Goal: Task Accomplishment & Management: Complete application form

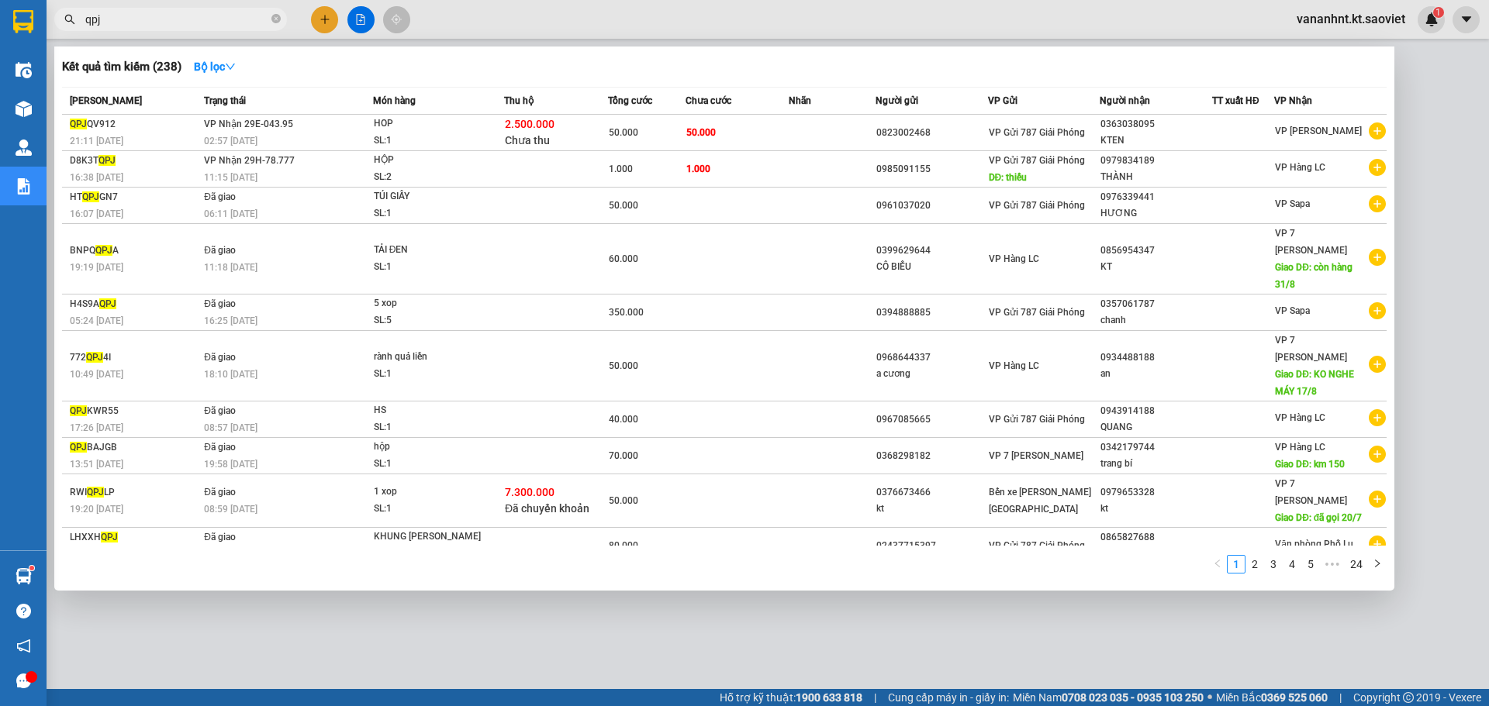
click at [95, 19] on input "qpj" at bounding box center [176, 19] width 183 height 17
click at [96, 19] on input "qpj" at bounding box center [176, 19] width 183 height 17
type input "A"
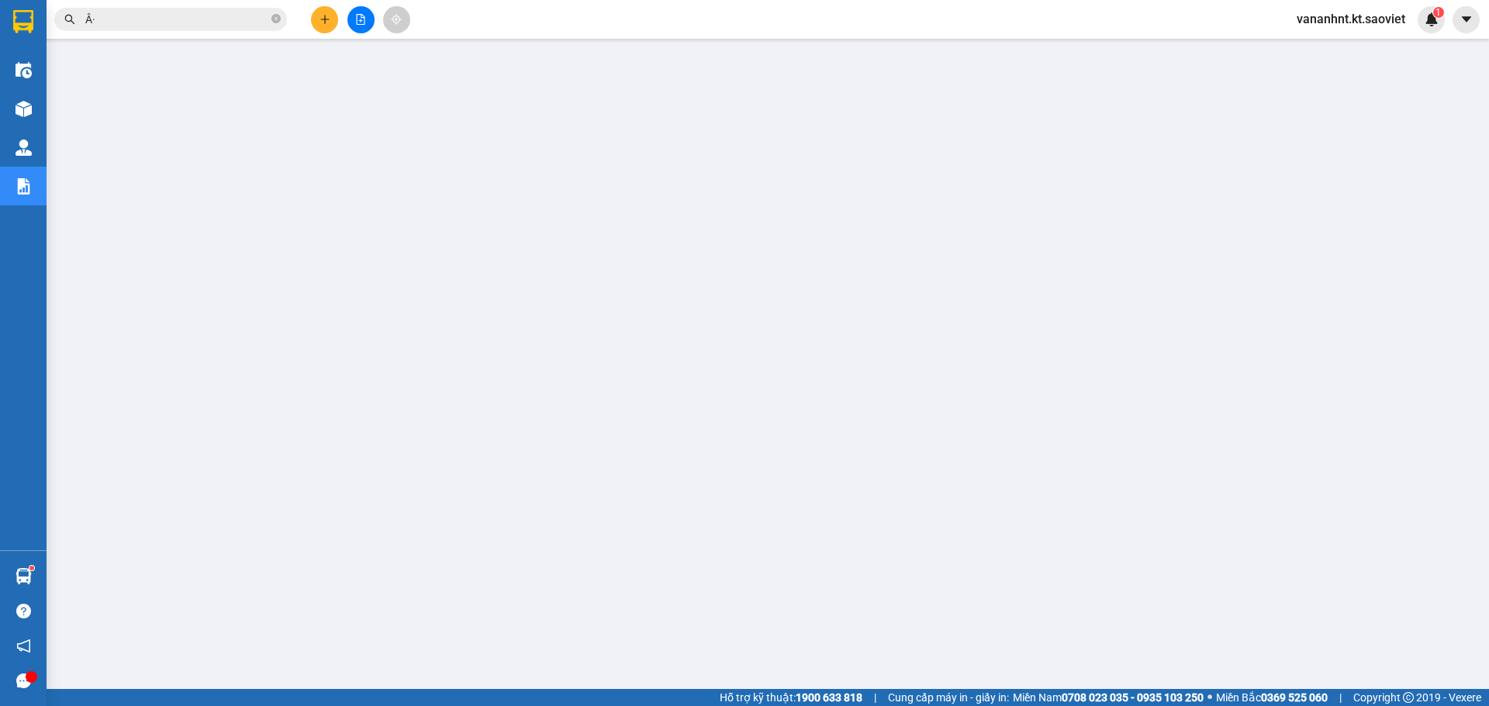
type input "Â"
type input "Ă"
type input "A"
type input "Â"
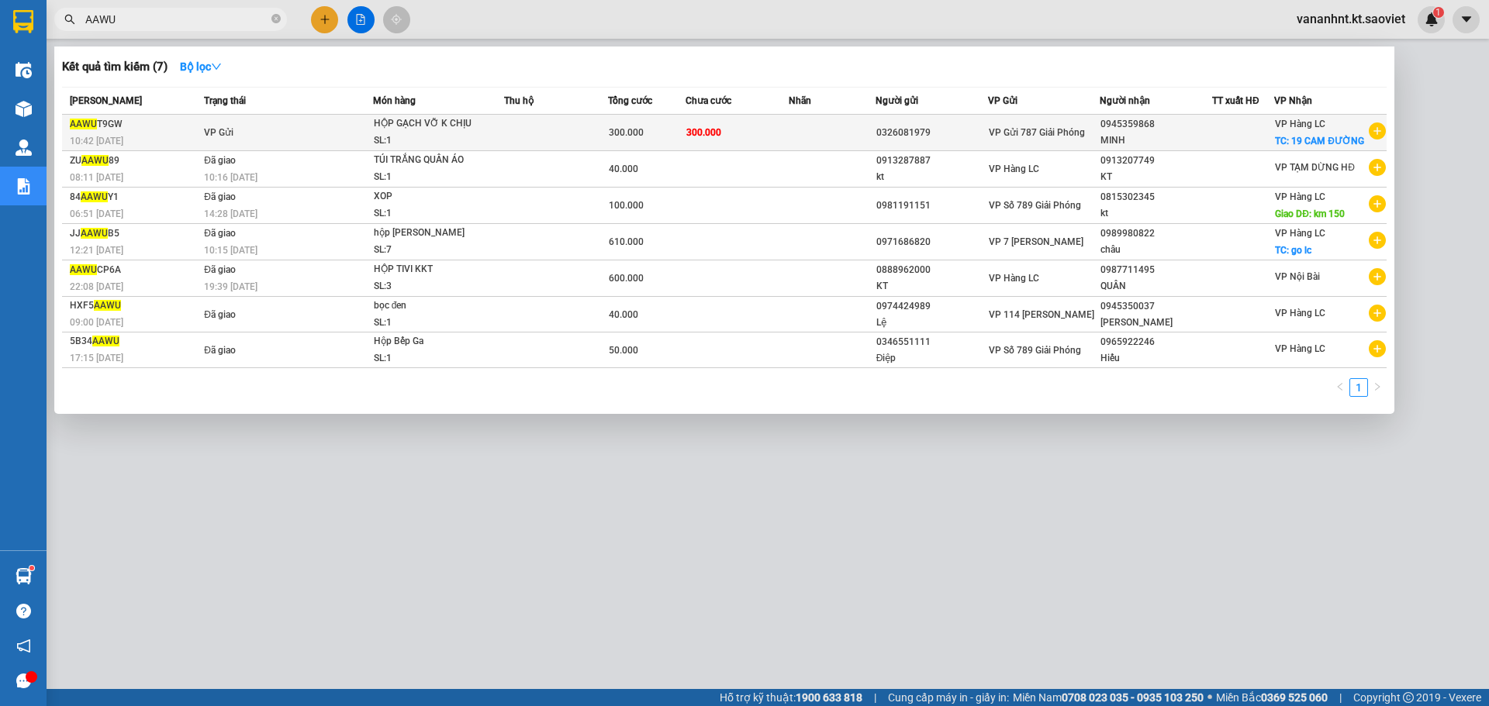
type input "AAWU"
click at [394, 136] on div "SL: 1" at bounding box center [432, 141] width 116 height 17
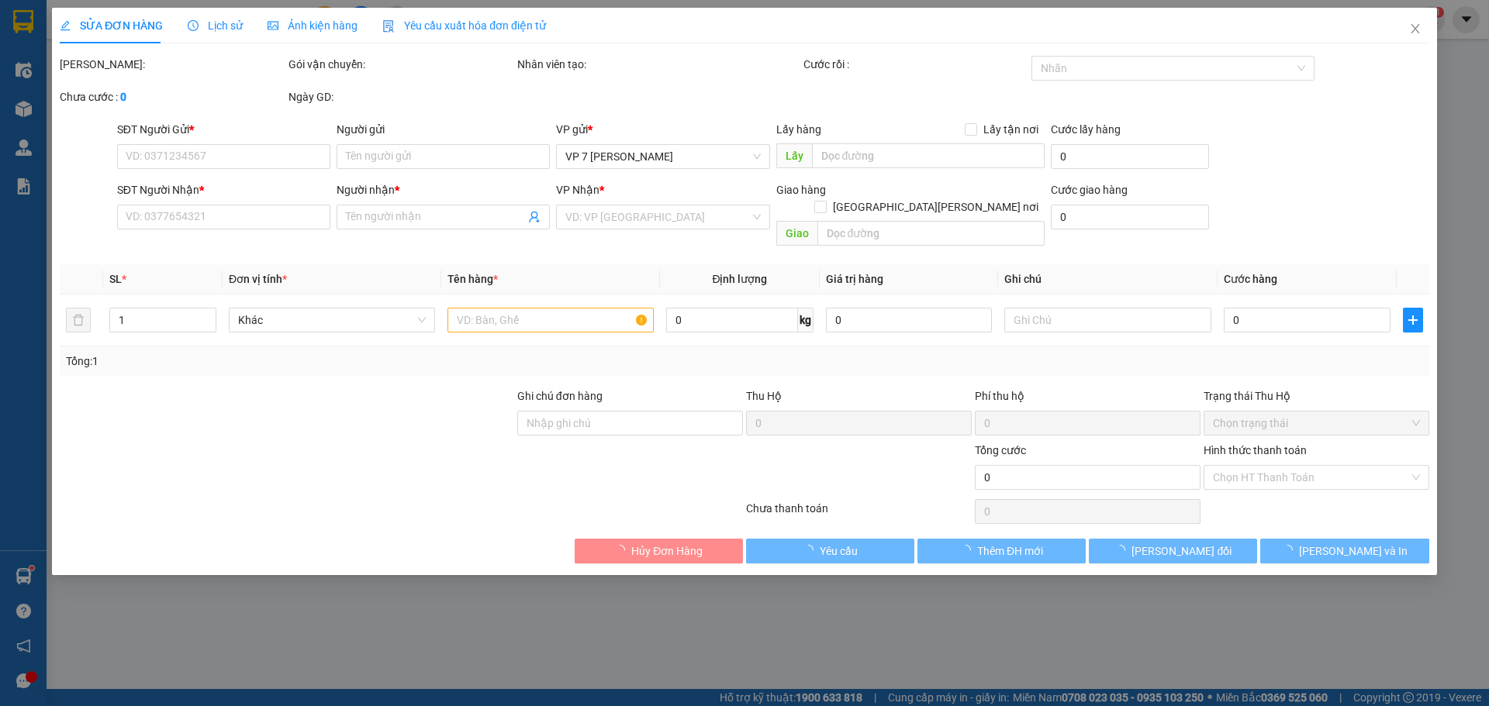
type input "0326081979"
type input "0945359868"
type input "MINH"
checkbox input "true"
type input "19 CAM ĐƯỜNG"
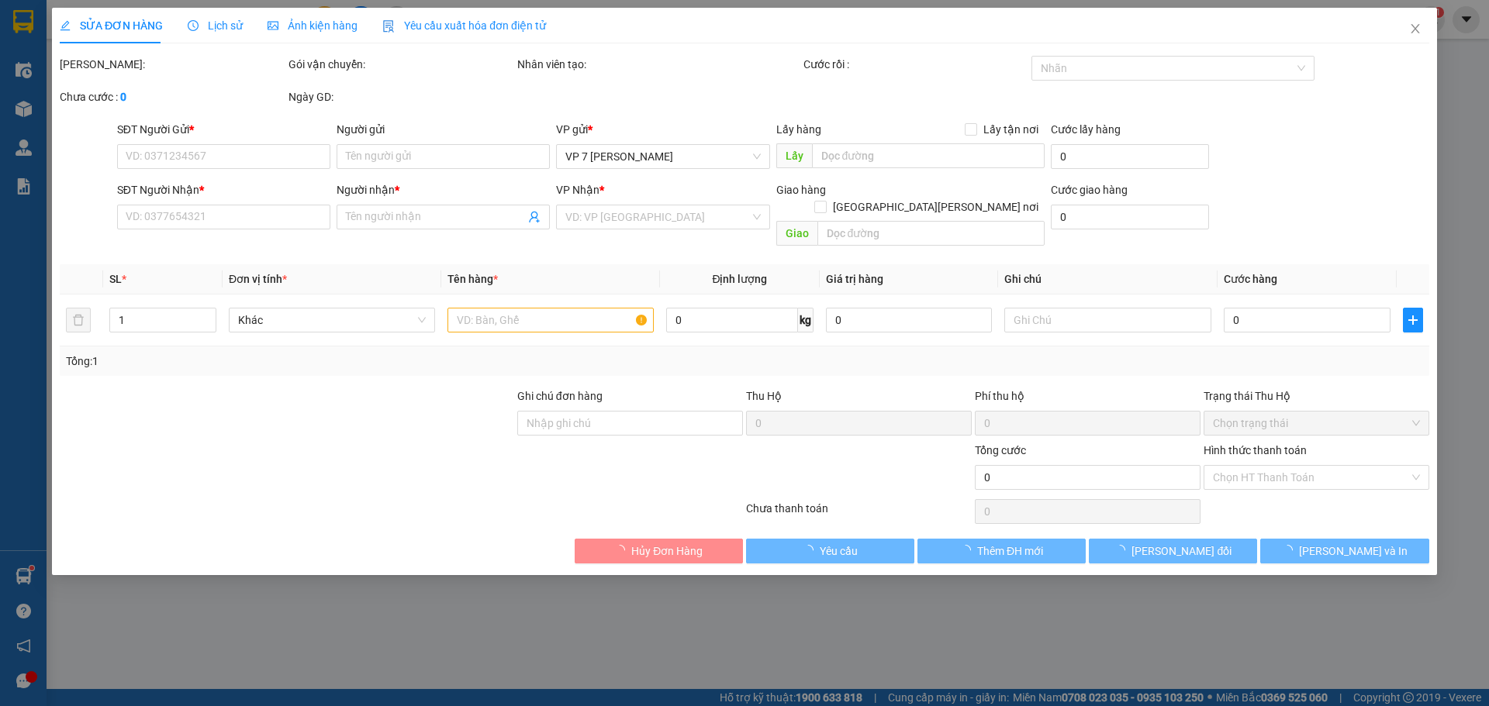
type input "300.000"
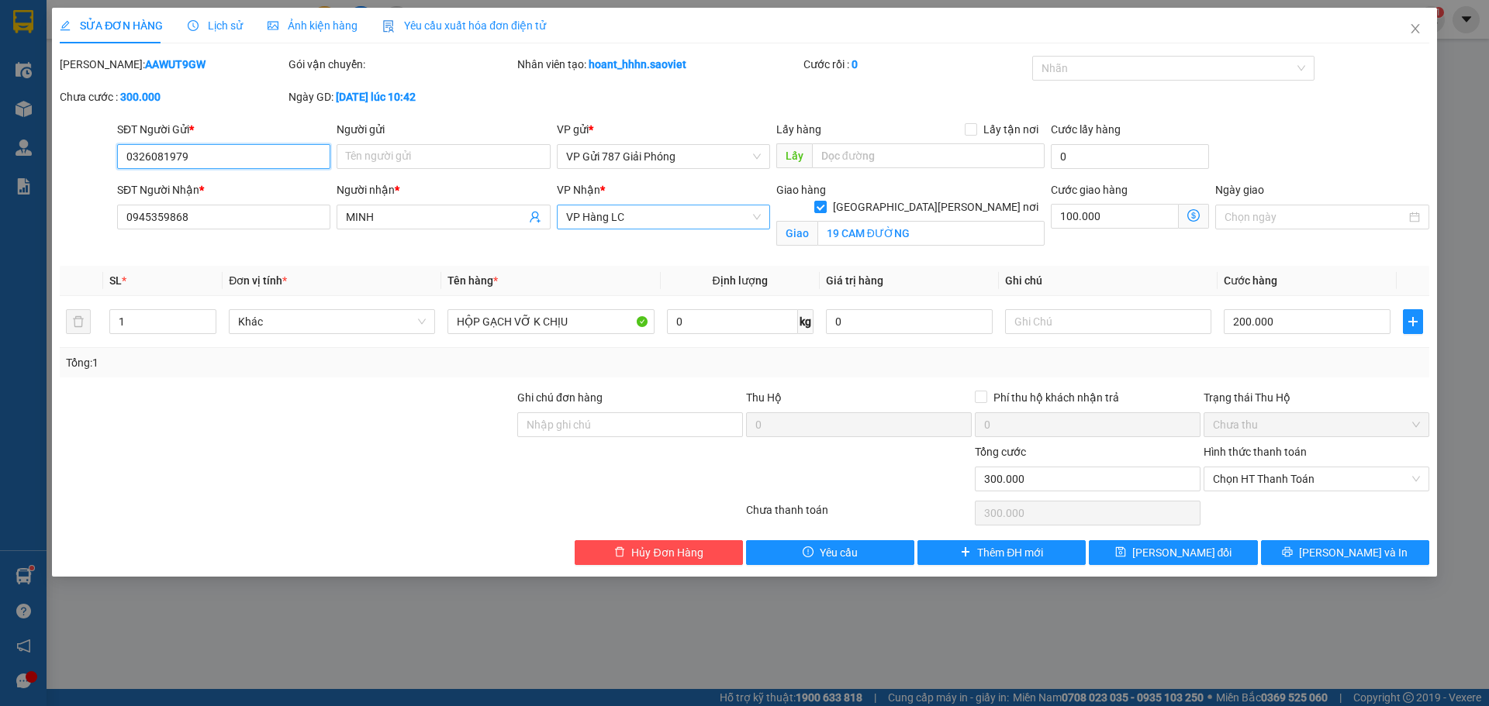
click at [677, 217] on span "VP Hàng LC" at bounding box center [663, 216] width 195 height 23
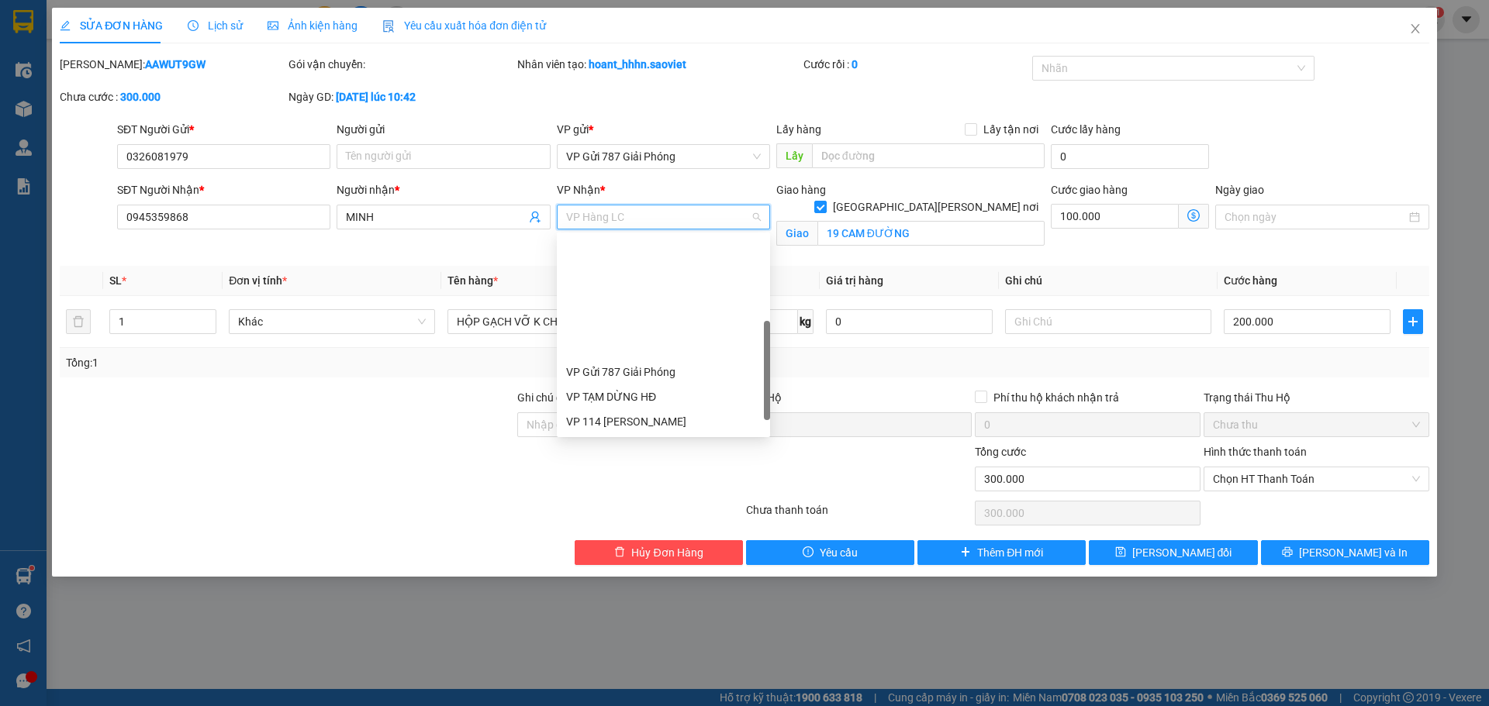
scroll to position [149, 0]
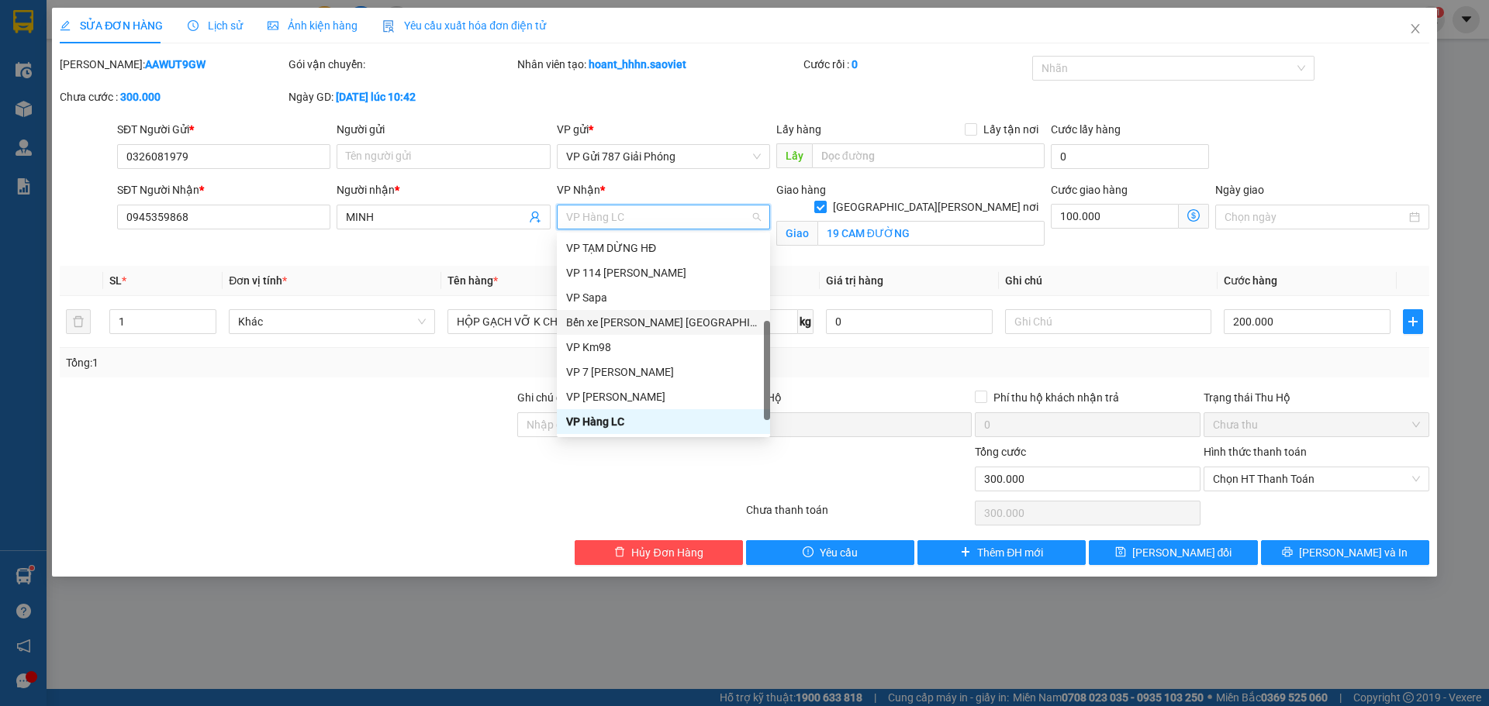
click at [637, 329] on div "Bến xe Trung tâm Lào Cai" at bounding box center [663, 322] width 195 height 17
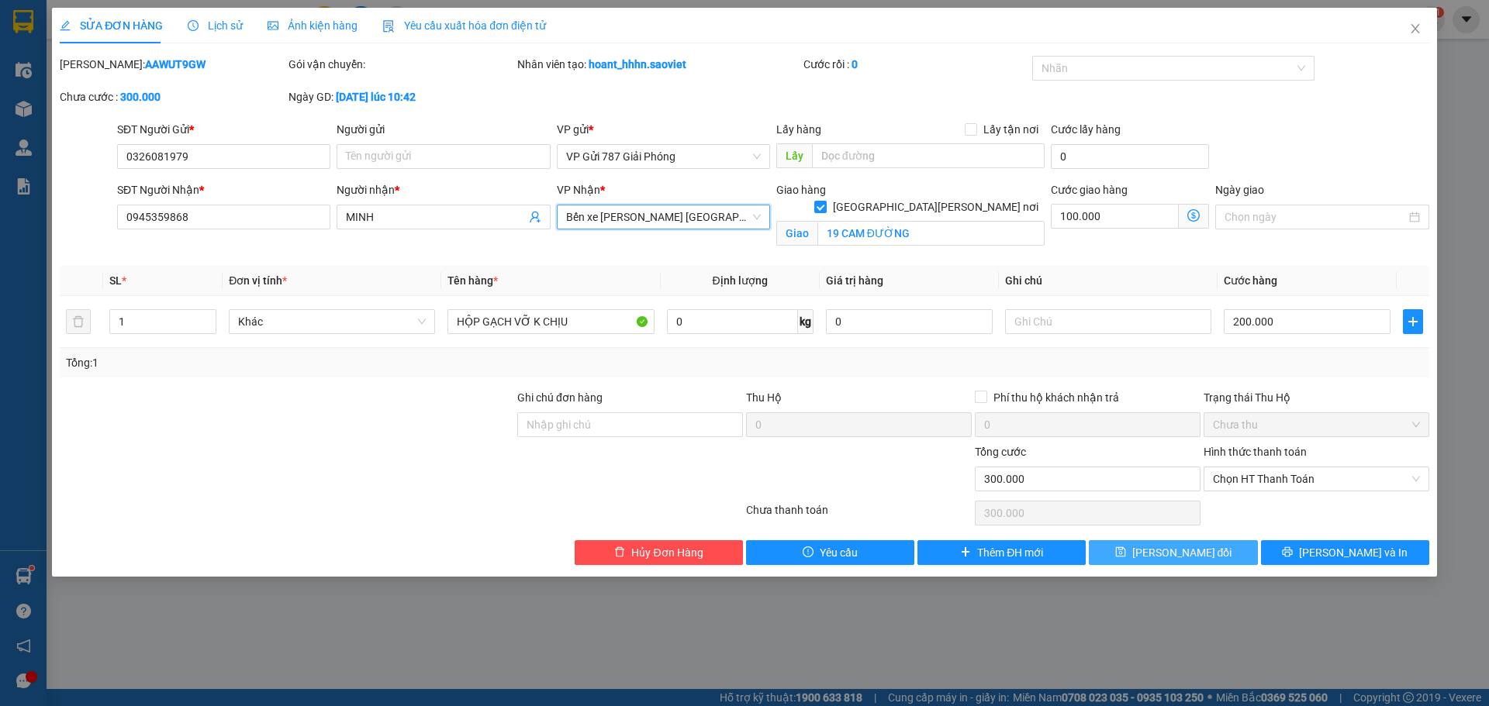
click at [1173, 554] on span "[PERSON_NAME] thay đổi" at bounding box center [1182, 552] width 100 height 17
